Goal: Task Accomplishment & Management: Manage account settings

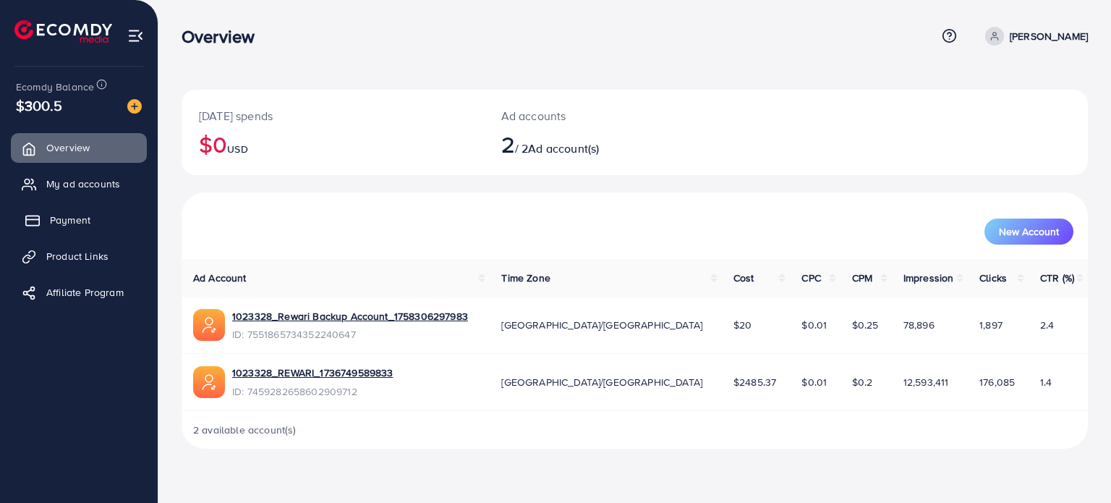
click at [82, 225] on span "Payment" at bounding box center [70, 220] width 41 height 14
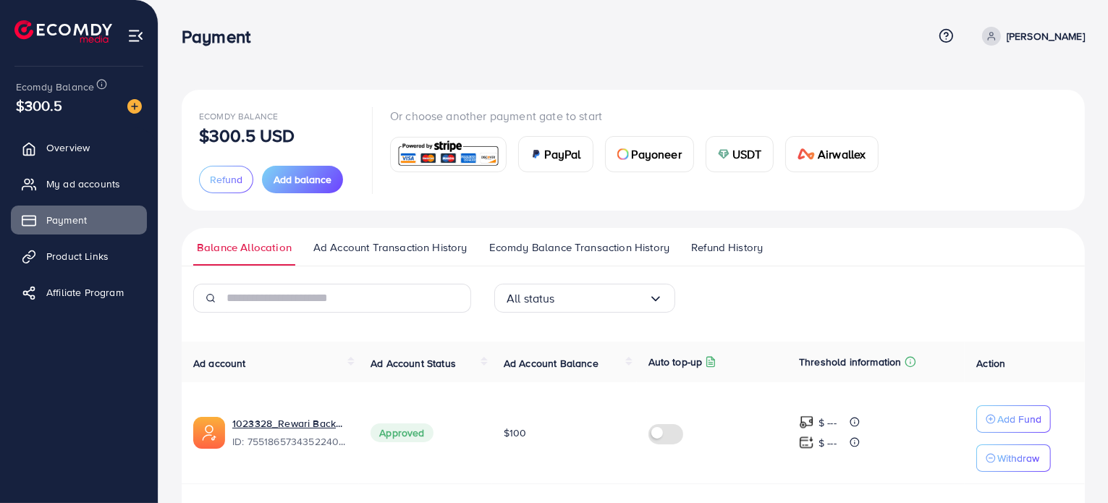
scroll to position [142, 0]
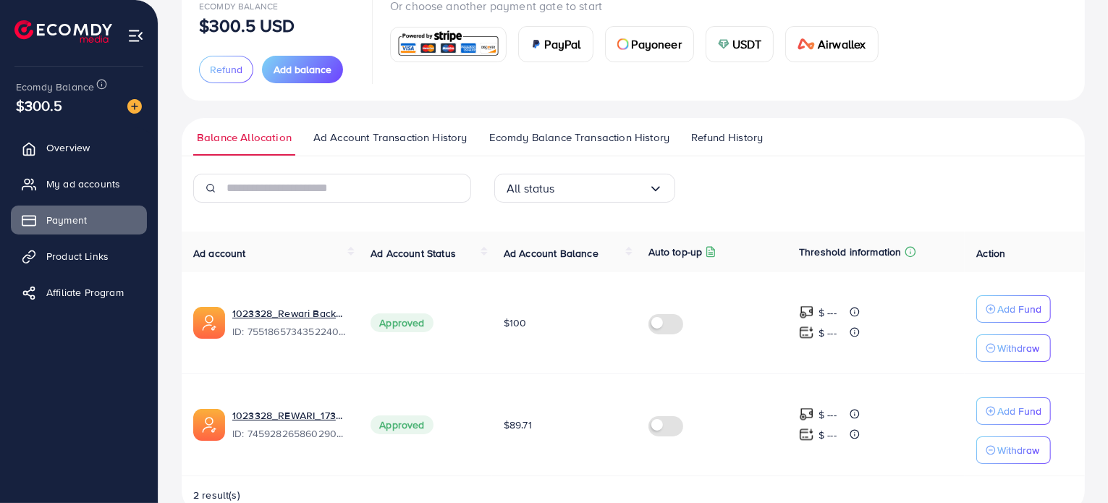
scroll to position [142, 0]
